Goal: Task Accomplishment & Management: Use online tool/utility

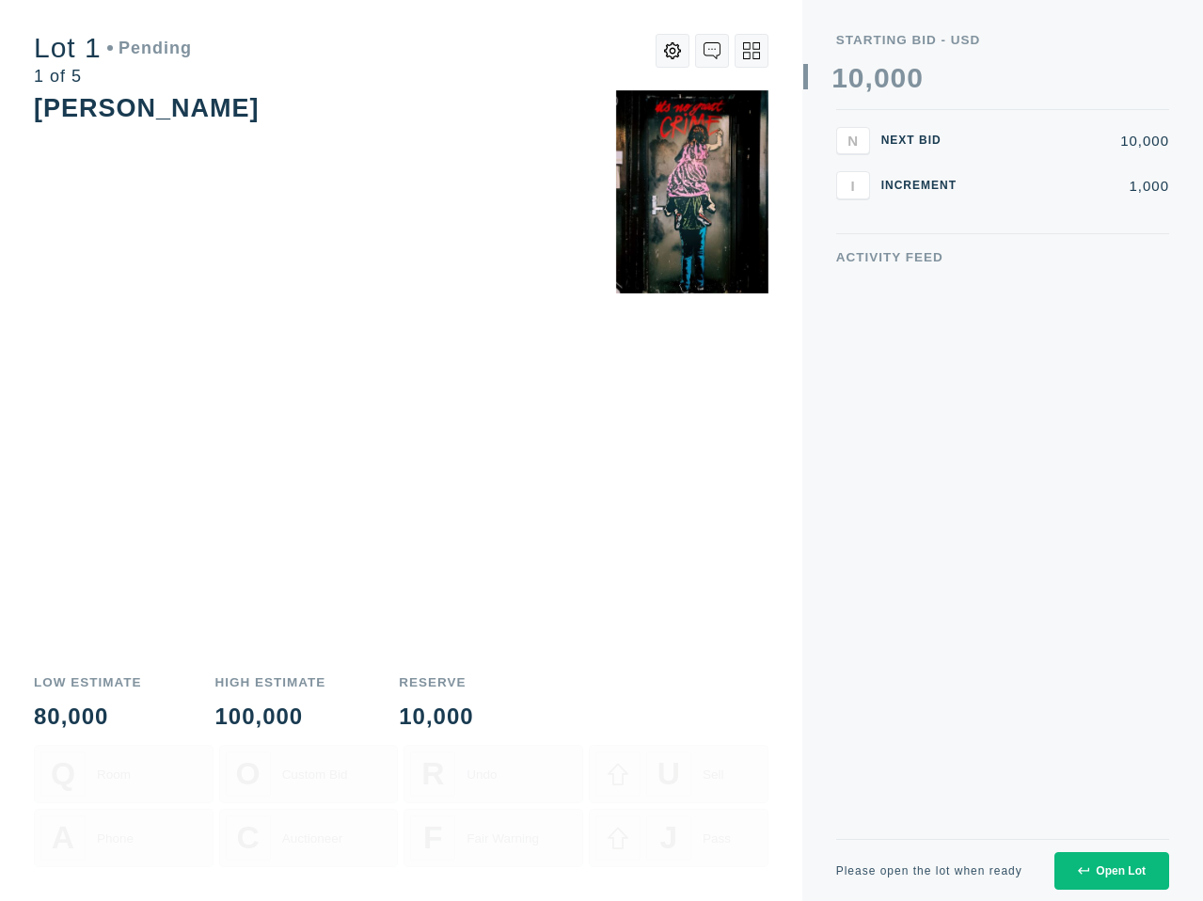
click at [1108, 871] on div "Open Lot" at bounding box center [1112, 870] width 68 height 13
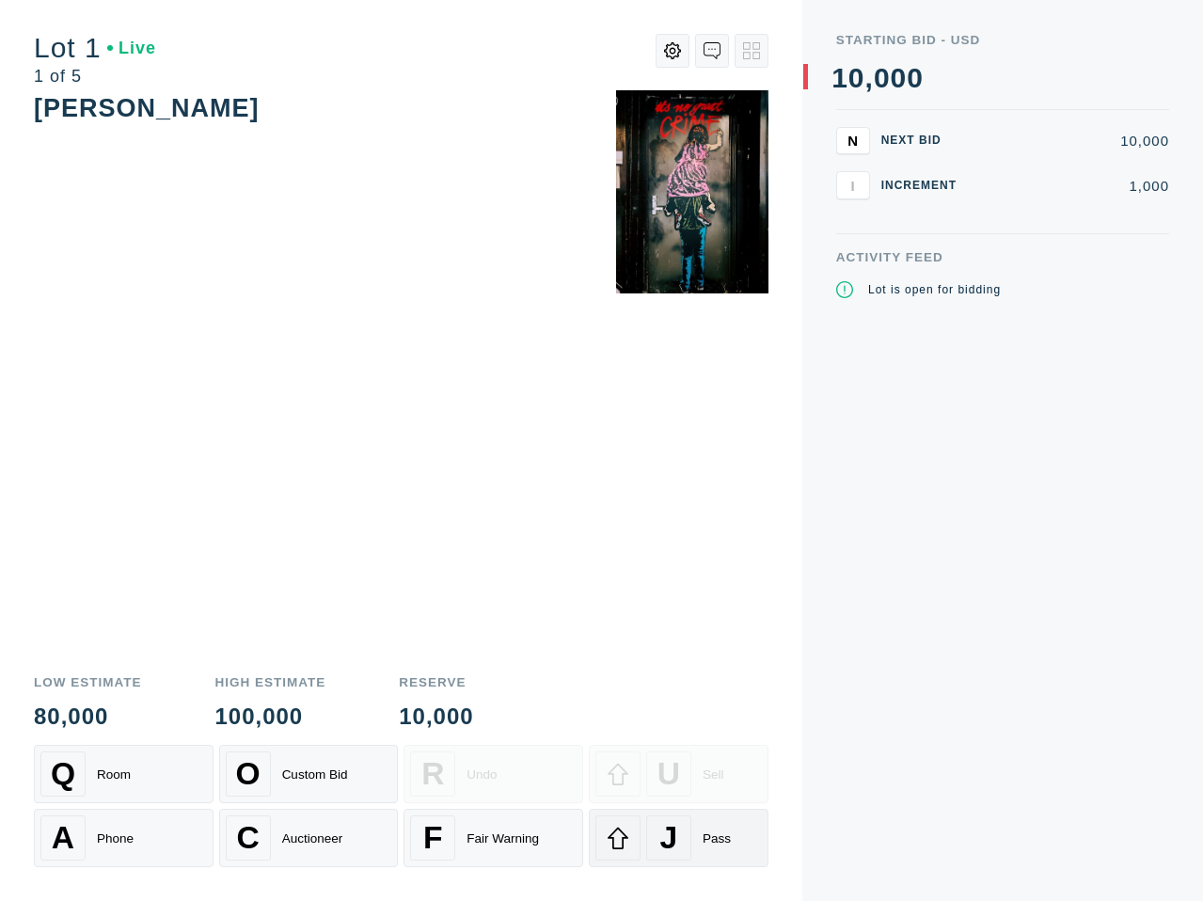
click at [676, 847] on div "J" at bounding box center [668, 838] width 45 height 45
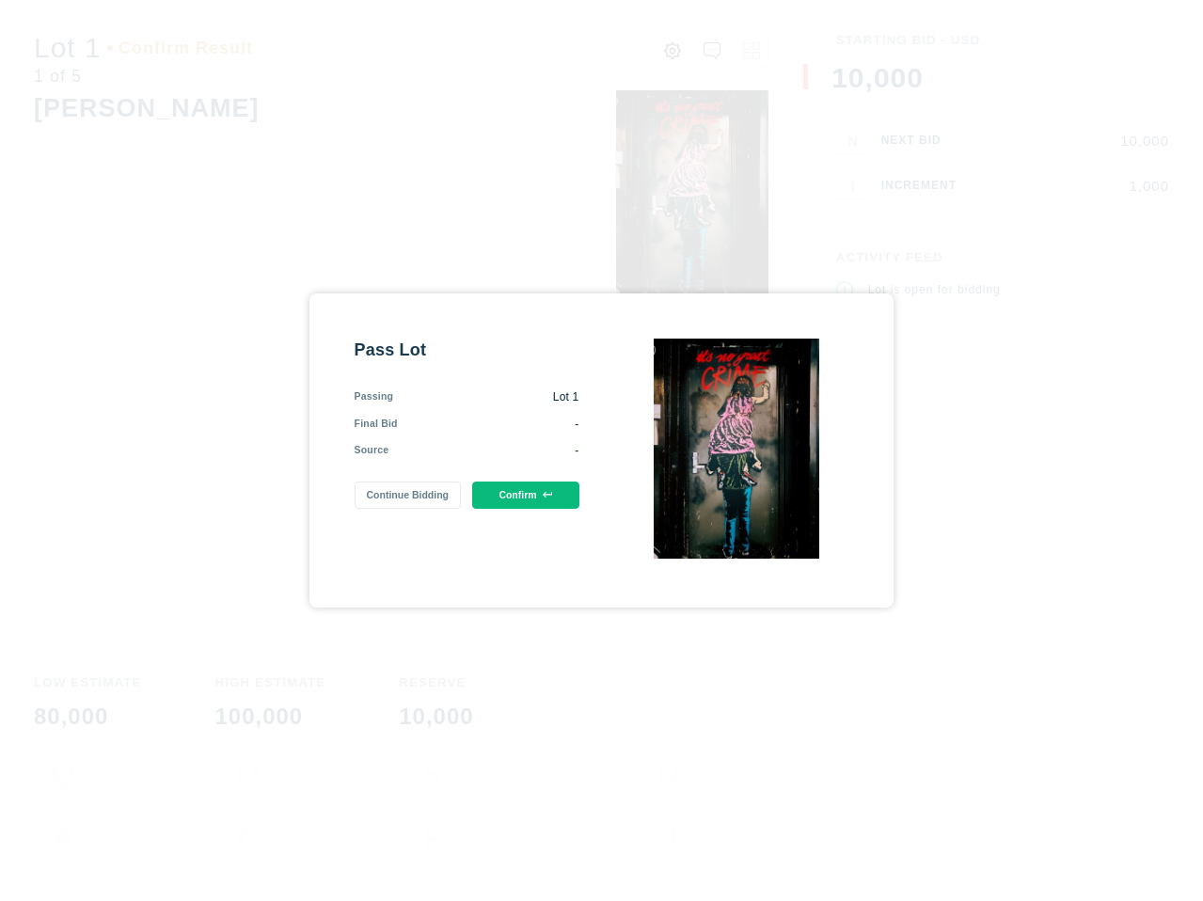
click at [543, 506] on button "Confirm" at bounding box center [525, 495] width 106 height 27
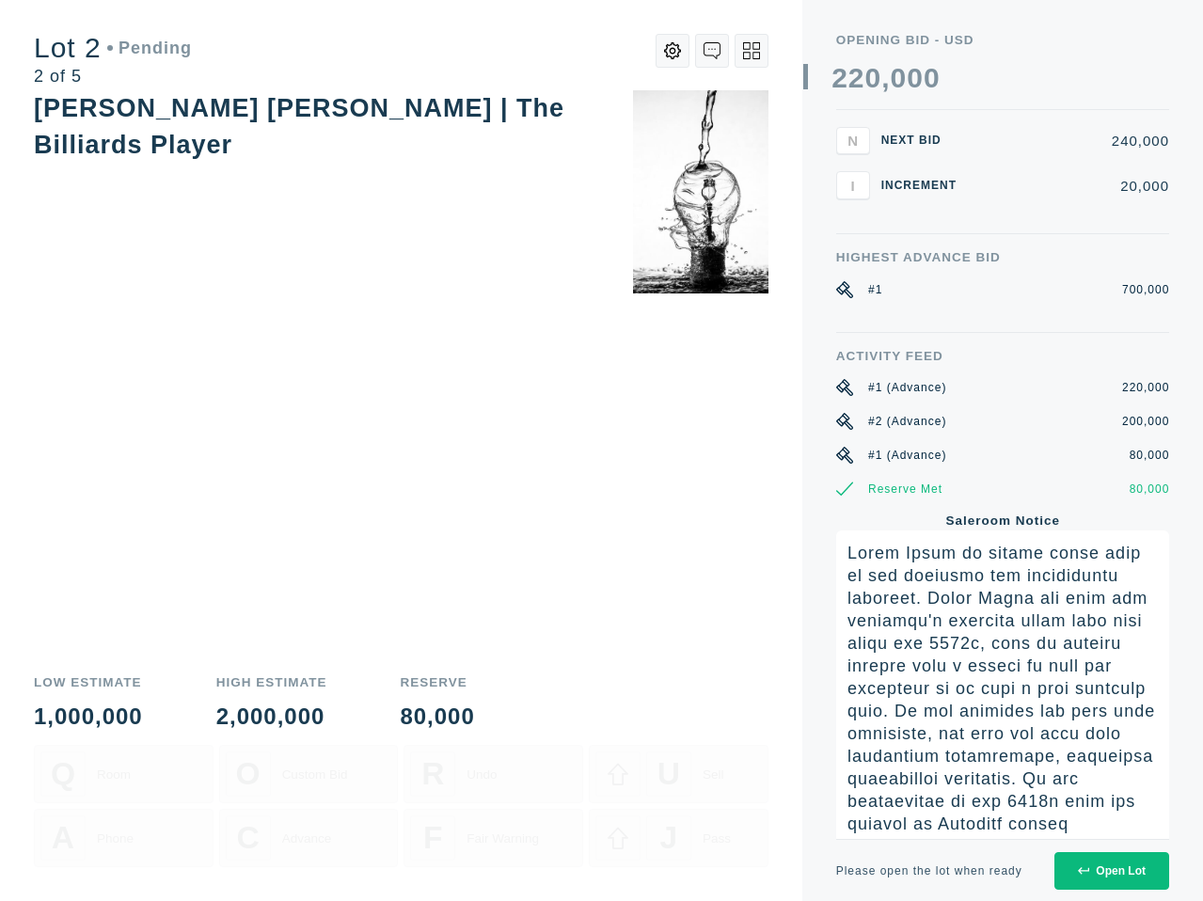
click at [1092, 878] on button "Open Lot" at bounding box center [1112, 871] width 115 height 38
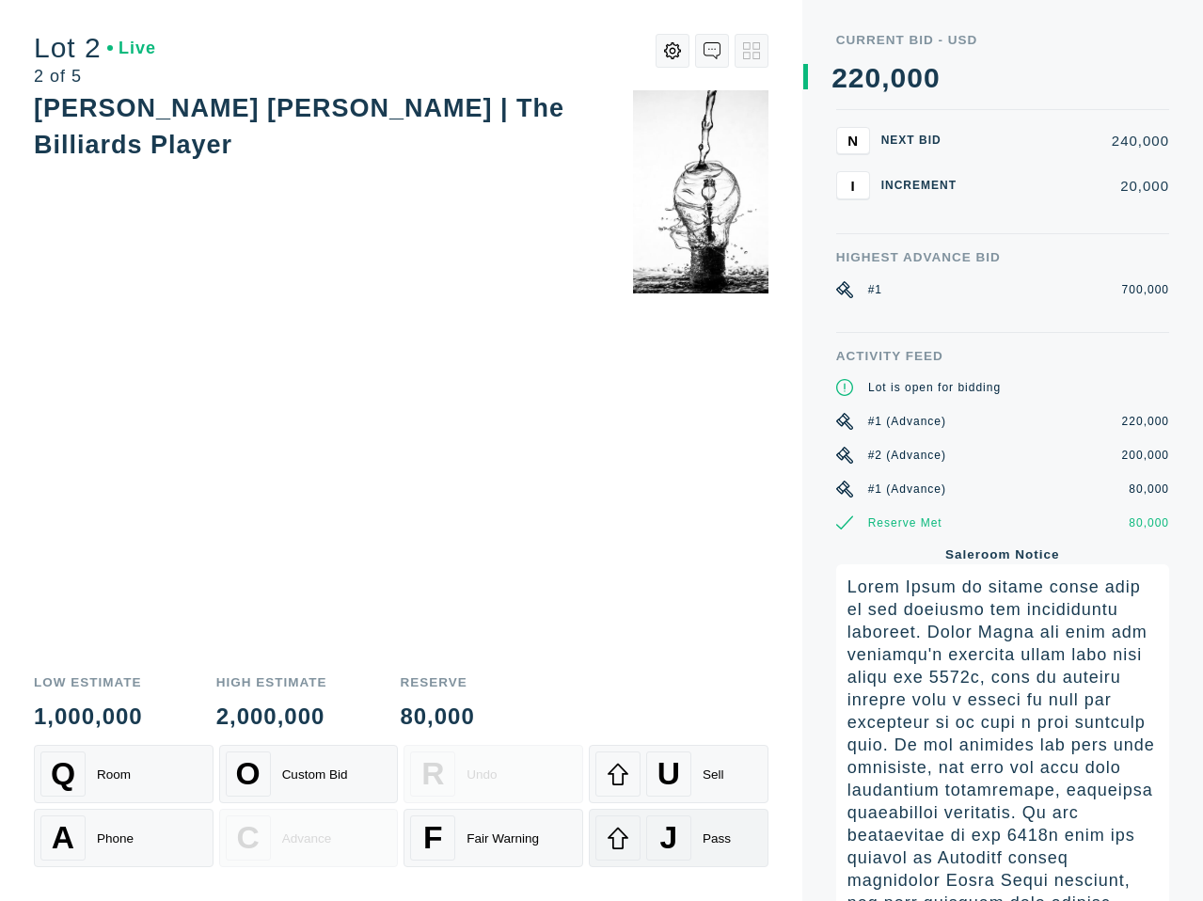
click at [619, 854] on div at bounding box center [617, 838] width 45 height 45
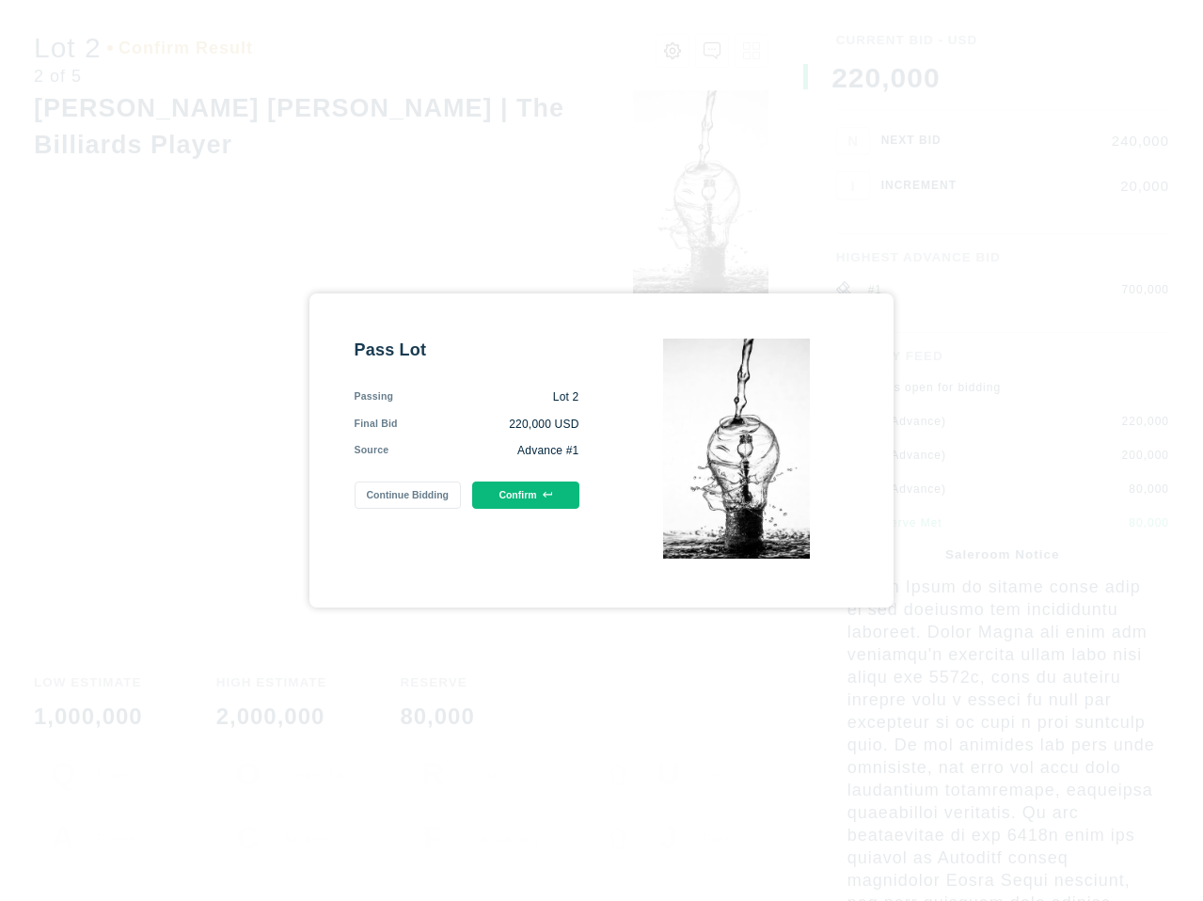
click at [515, 506] on button "Confirm" at bounding box center [525, 495] width 106 height 27
